Goal: Information Seeking & Learning: Learn about a topic

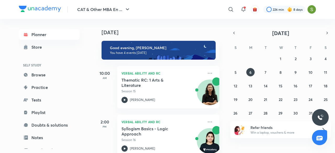
scroll to position [109, 0]
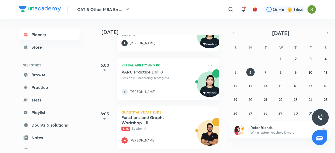
click at [146, 126] on p "Live Session 11" at bounding box center [162, 128] width 82 height 5
